Goal: Information Seeking & Learning: Find specific fact

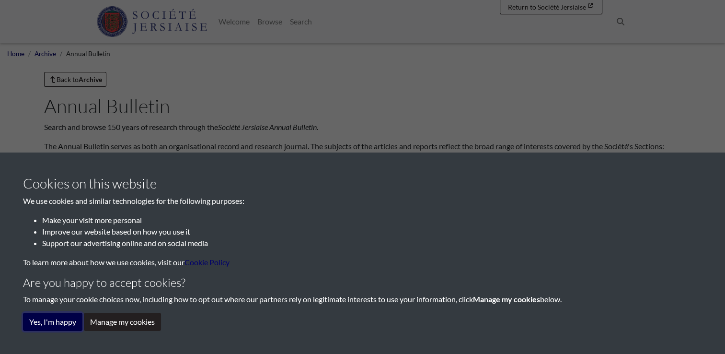
click at [56, 323] on button "Yes, I'm happy" at bounding box center [52, 321] width 59 height 18
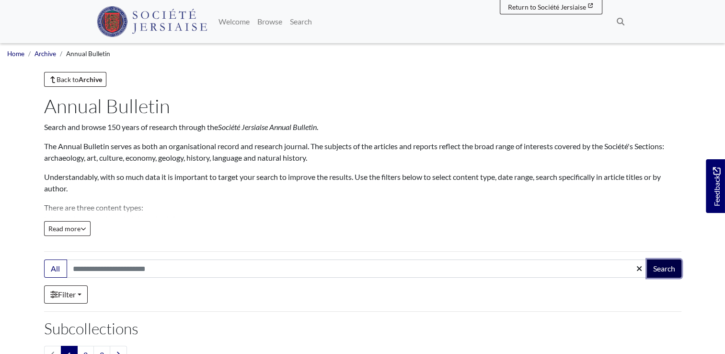
click at [666, 269] on button "Search" at bounding box center [664, 268] width 35 height 18
click at [78, 229] on span "Read more" at bounding box center [67, 228] width 38 height 8
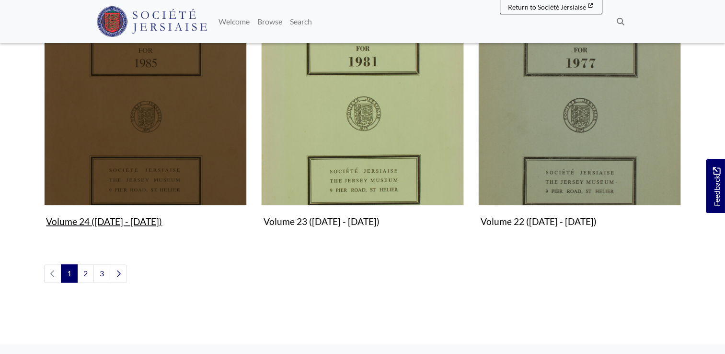
scroll to position [1246, 0]
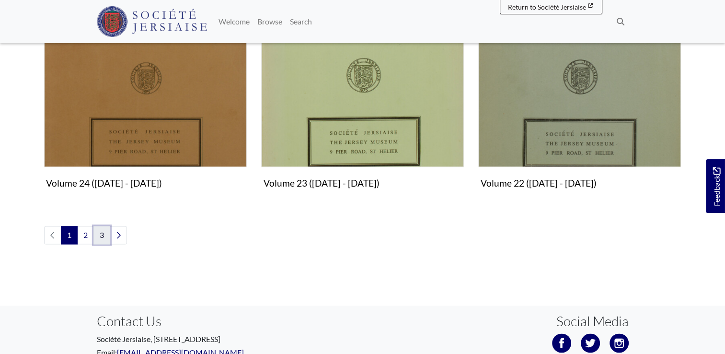
click at [102, 231] on link "3" at bounding box center [101, 235] width 17 height 18
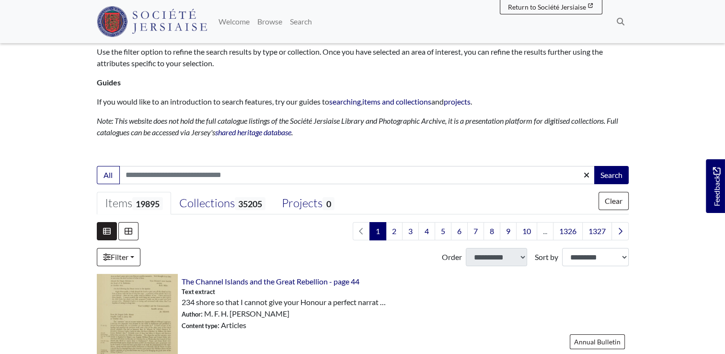
scroll to position [96, 0]
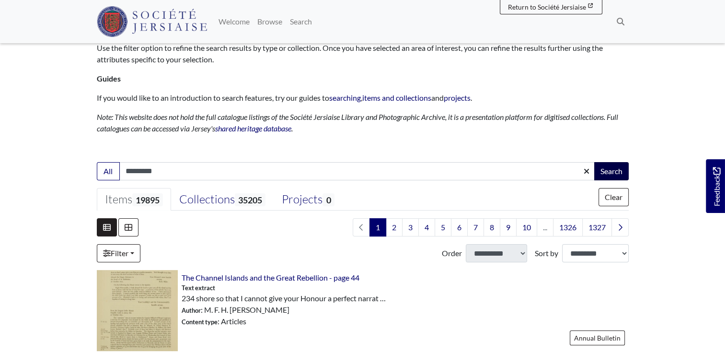
type input "*********"
click at [619, 170] on button "Search" at bounding box center [611, 171] width 35 height 18
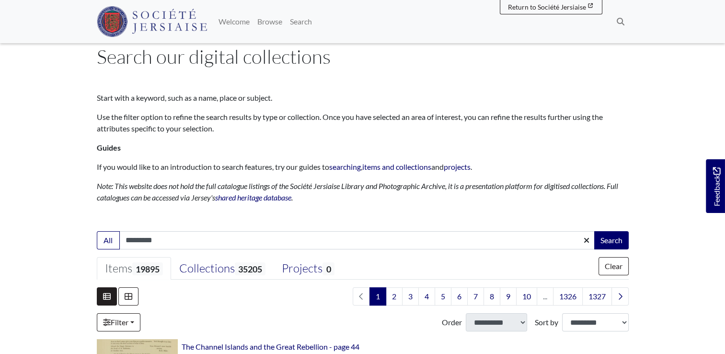
scroll to position [0, 0]
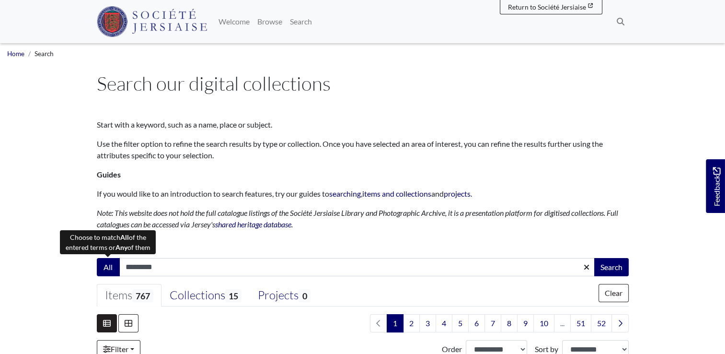
drag, startPoint x: 177, startPoint y: 263, endPoint x: 111, endPoint y: 270, distance: 66.0
click at [111, 270] on div "All ********* Search" at bounding box center [363, 267] width 532 height 18
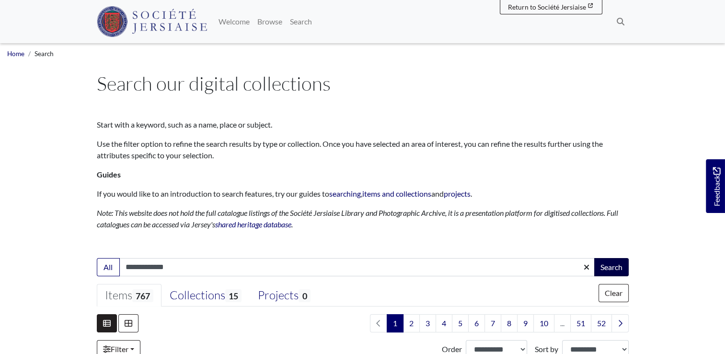
type input "**********"
click at [604, 267] on button "Search" at bounding box center [611, 267] width 35 height 18
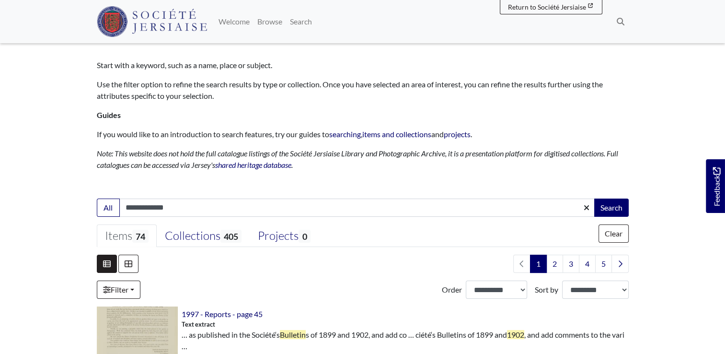
scroll to position [96, 0]
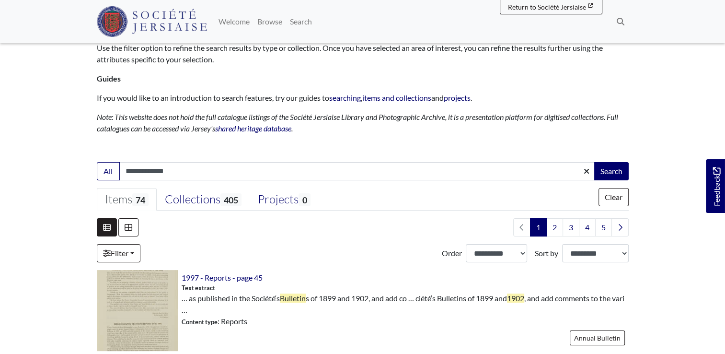
click at [191, 172] on input "**********" at bounding box center [357, 171] width 476 height 18
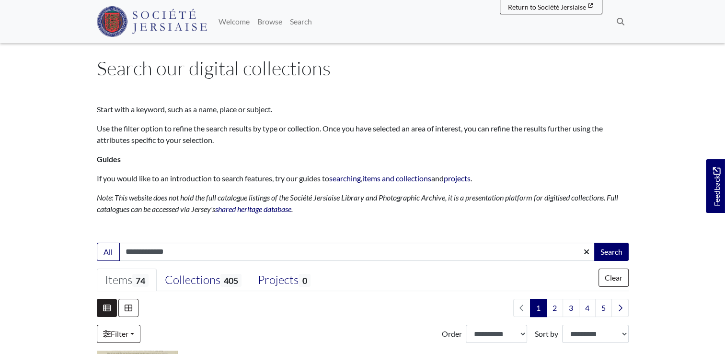
scroll to position [0, 0]
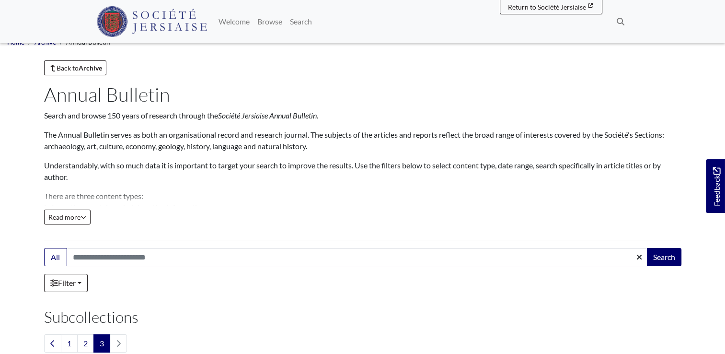
scroll to position [48, 0]
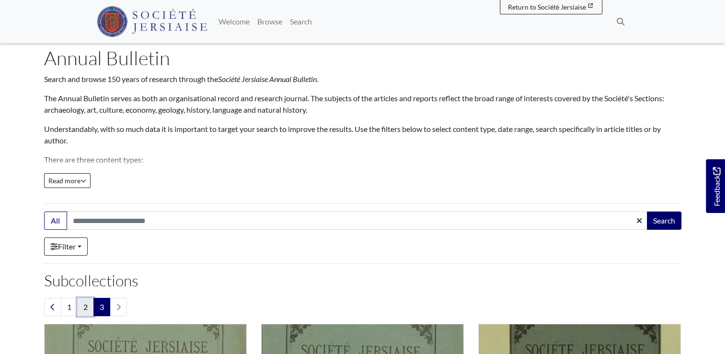
click at [87, 306] on link "2" at bounding box center [85, 307] width 17 height 18
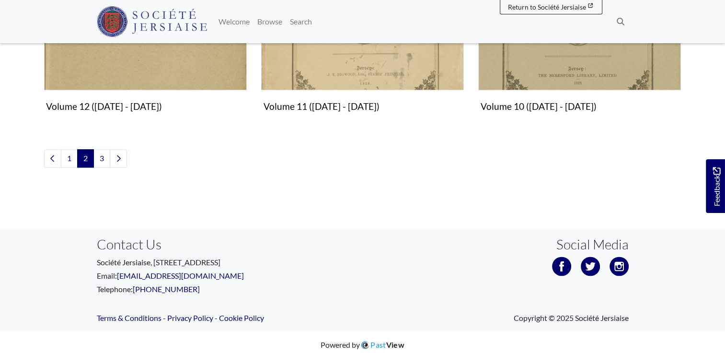
scroll to position [1249, 0]
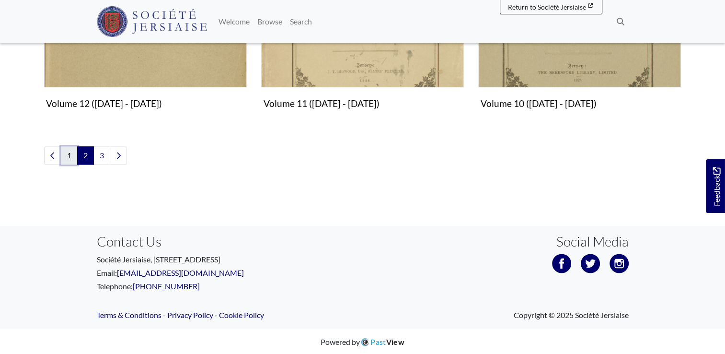
click at [69, 155] on link "1" at bounding box center [69, 155] width 17 height 18
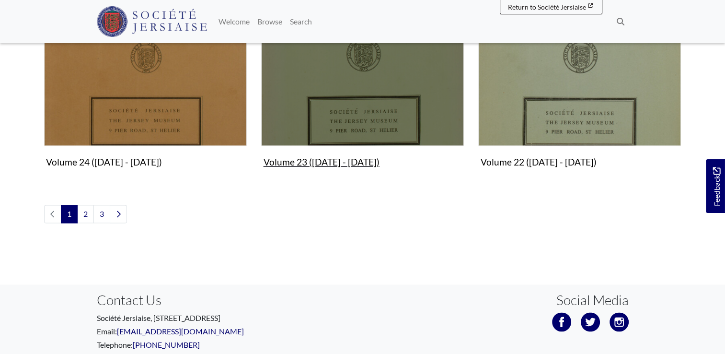
scroll to position [1246, 0]
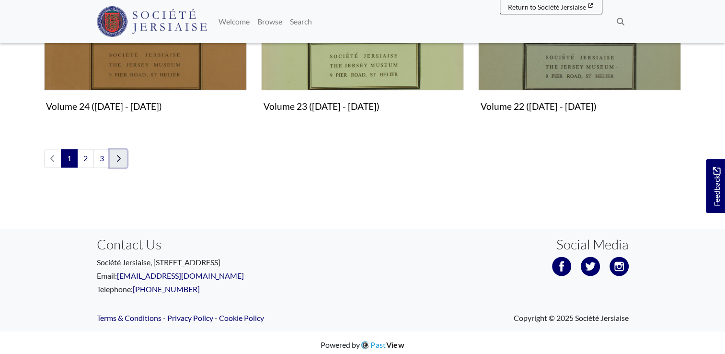
click at [116, 157] on icon "Next page" at bounding box center [118, 158] width 5 height 8
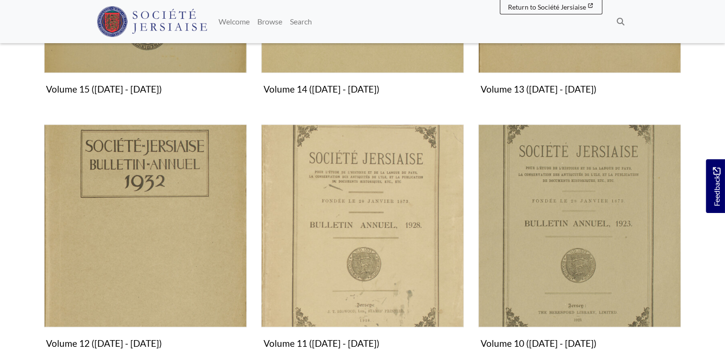
scroll to position [1150, 0]
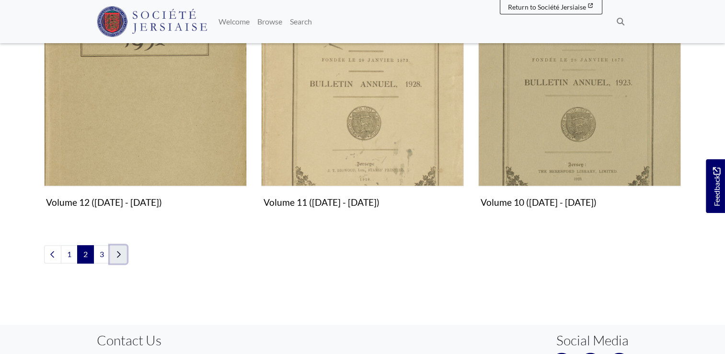
click at [117, 251] on icon "Next page" at bounding box center [119, 254] width 4 height 6
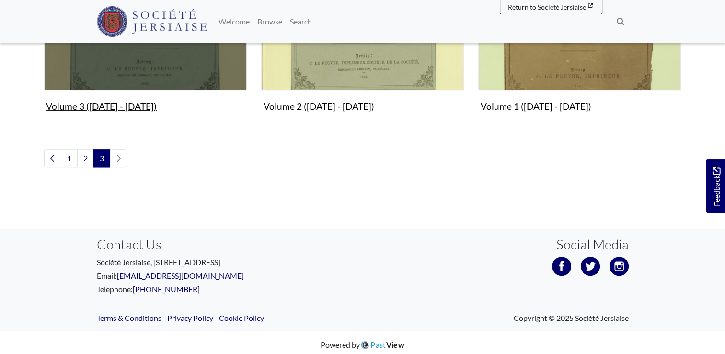
scroll to position [995, 0]
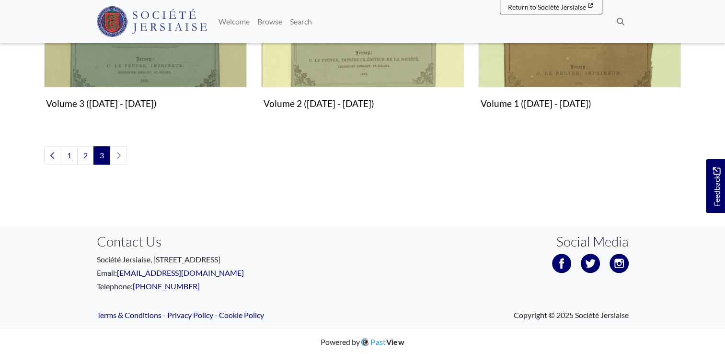
click at [118, 154] on li "pagination" at bounding box center [118, 155] width 17 height 18
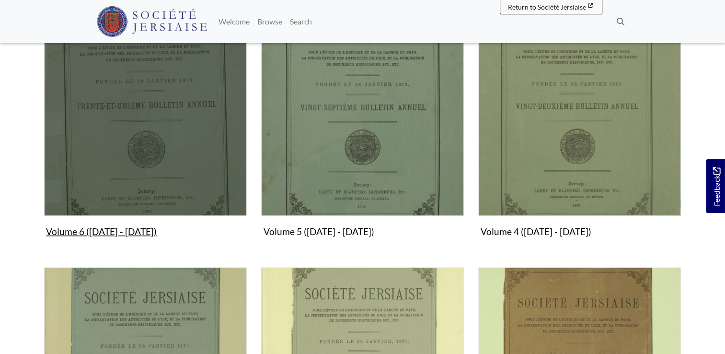
scroll to position [611, 0]
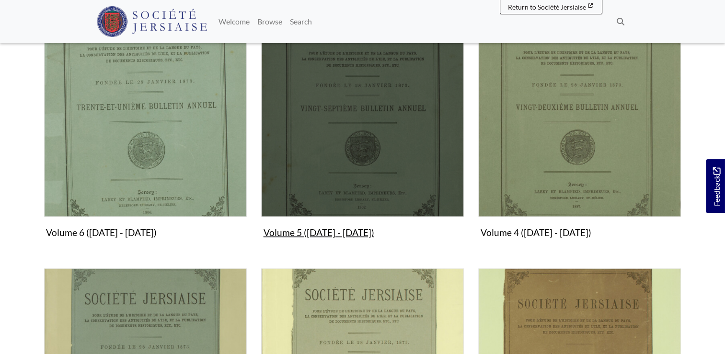
click at [309, 231] on figure "Volume 5 ([DATE] - [DATE]) Collection" at bounding box center [362, 128] width 203 height 228
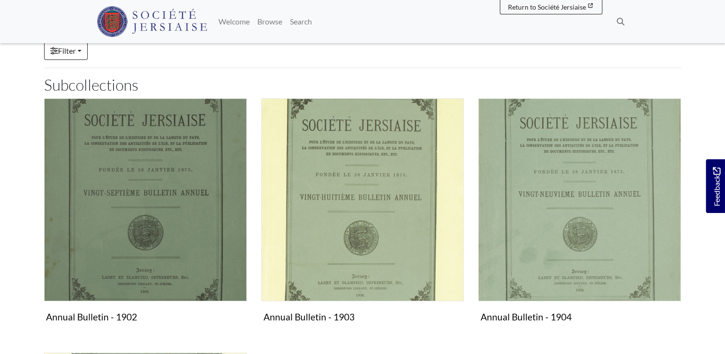
scroll to position [192, 0]
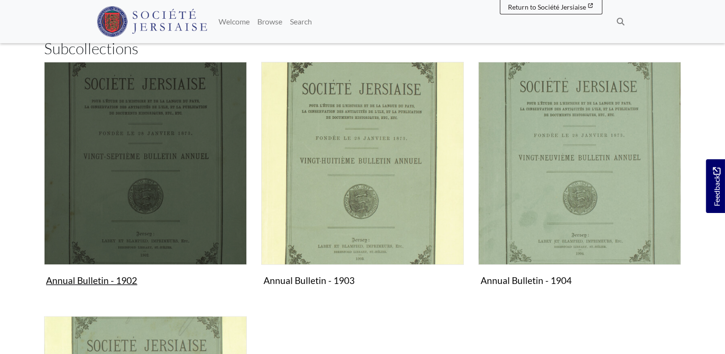
click at [127, 282] on figure "Annual Bulletin - 1902 Collection" at bounding box center [145, 176] width 203 height 228
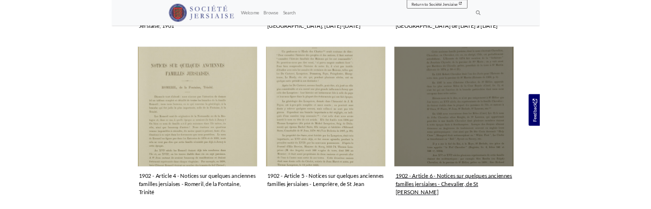
scroll to position [448, 0]
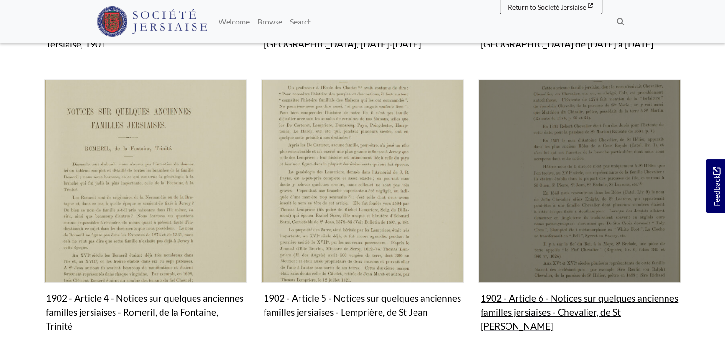
click at [521, 298] on figure "1902 - Article 6 - Notices sur quelques anciennes familles jersiaises - Chevali…" at bounding box center [579, 207] width 203 height 256
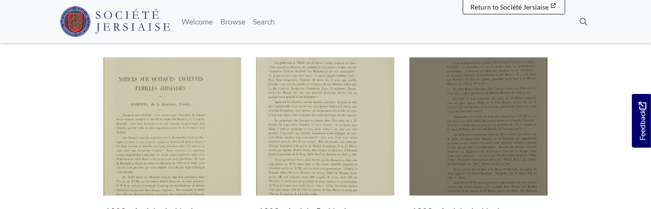
click at [451, 197] on figure "1902 - Article 6 - Notices sur quelques anciennes familles jersiaises - Chevali…" at bounding box center [478, 160] width 139 height 206
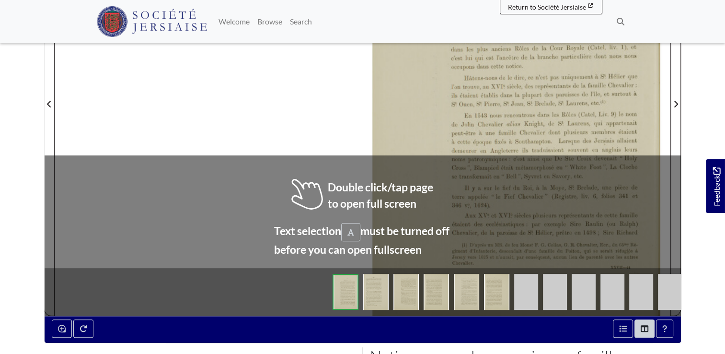
scroll to position [335, 0]
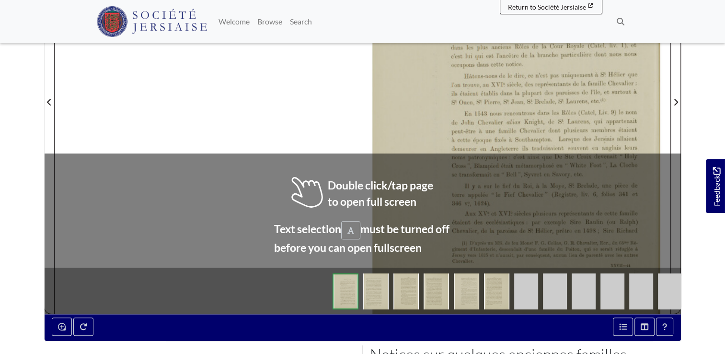
click at [354, 227] on div at bounding box center [362, 95] width 615 height 435
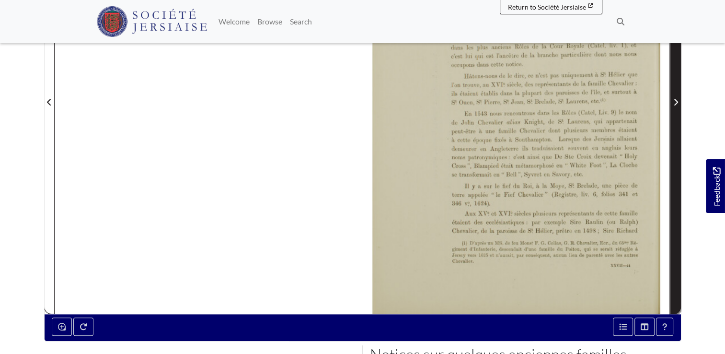
click at [674, 100] on icon "Next Page" at bounding box center [675, 102] width 5 height 8
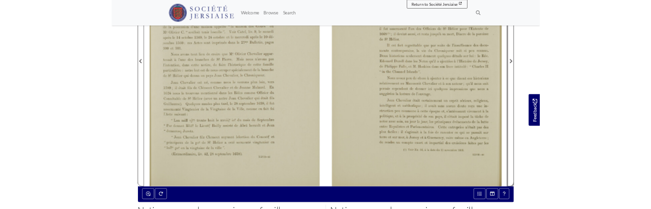
scroll to position [335, 0]
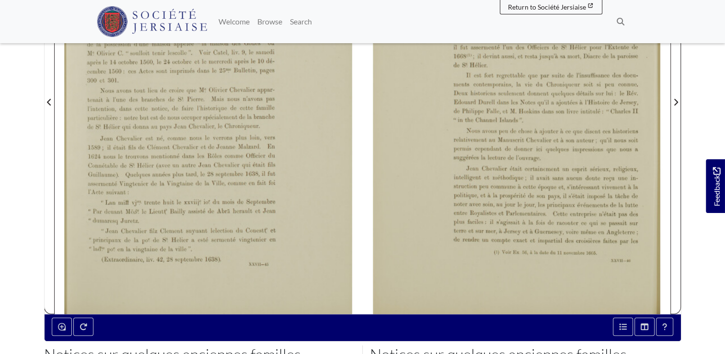
drag, startPoint x: 569, startPoint y: 265, endPoint x: 579, endPoint y: 269, distance: 10.3
click at [578, 269] on div at bounding box center [517, 95] width 308 height 435
click at [579, 269] on div at bounding box center [517, 95] width 308 height 435
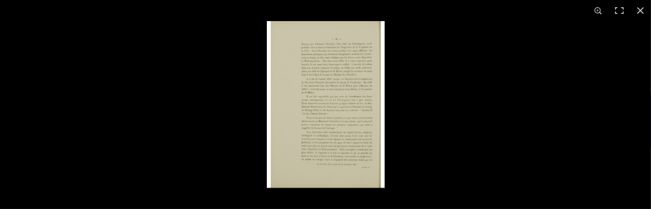
click at [323, 90] on img at bounding box center [326, 104] width 118 height 167
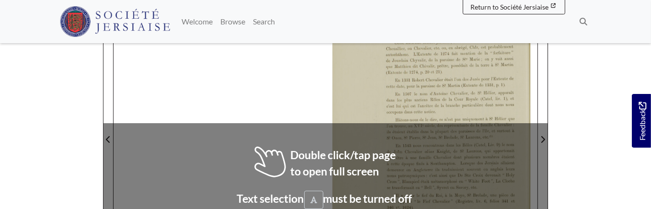
scroll to position [240, 0]
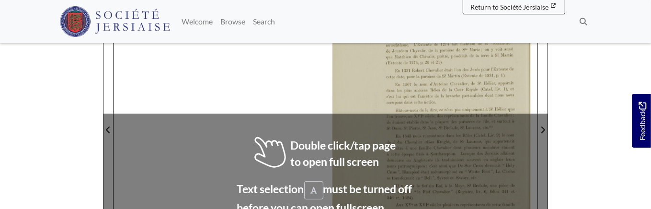
click at [318, 189] on div at bounding box center [326, 123] width 424 height 299
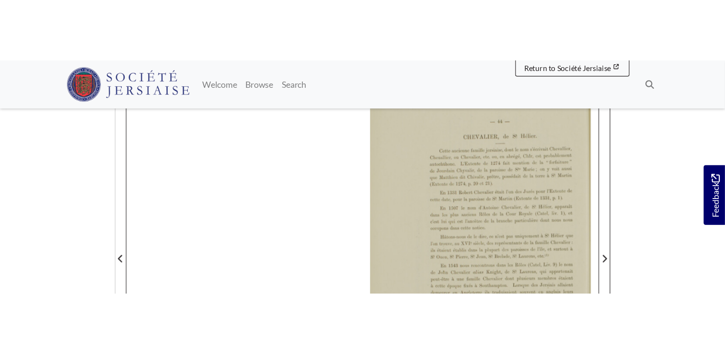
scroll to position [192, 0]
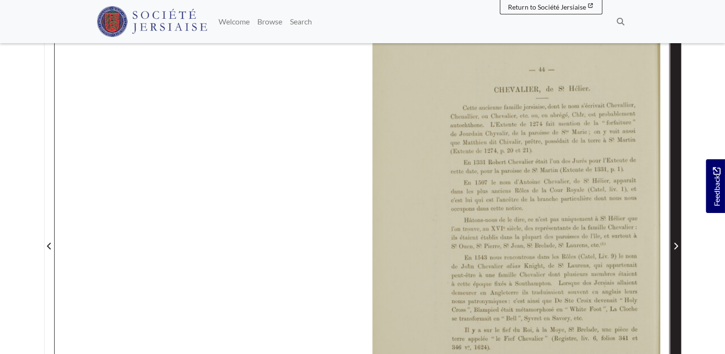
click at [651, 208] on icon "Next Page" at bounding box center [675, 246] width 5 height 8
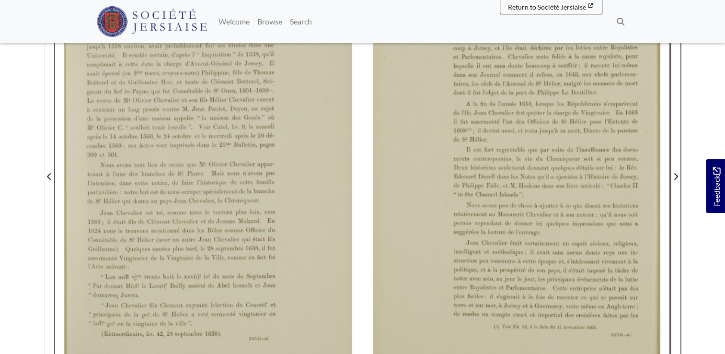
scroll to position [288, 0]
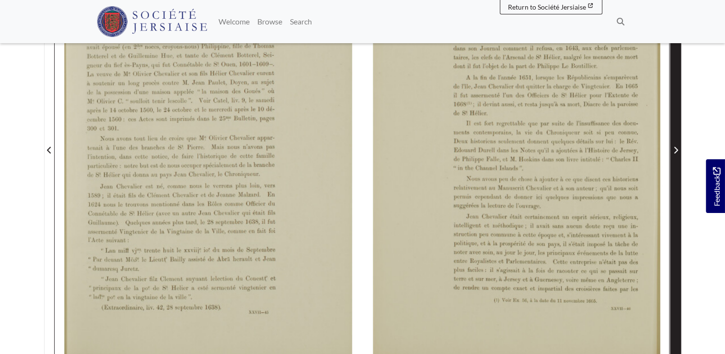
click at [651, 149] on icon "Next Page" at bounding box center [675, 150] width 5 height 8
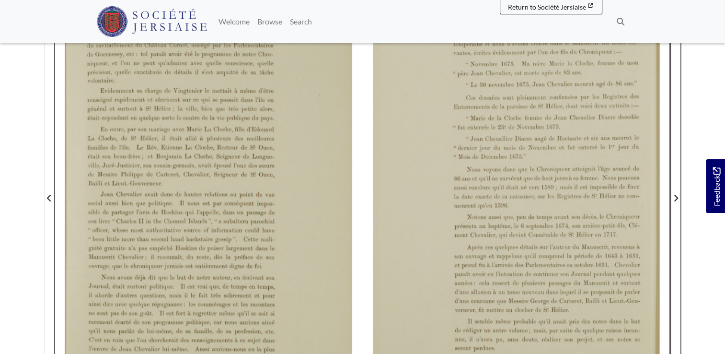
scroll to position [288, 0]
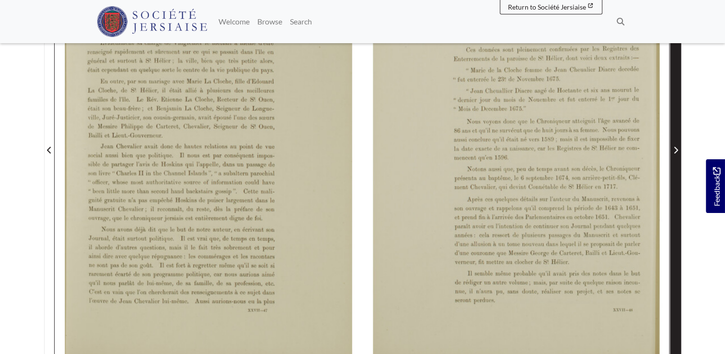
click at [651, 150] on icon "Next Page" at bounding box center [675, 150] width 5 height 8
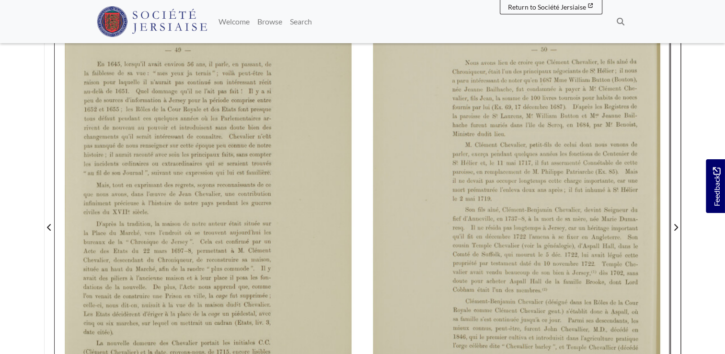
scroll to position [335, 0]
